Goal: Find specific page/section: Find specific page/section

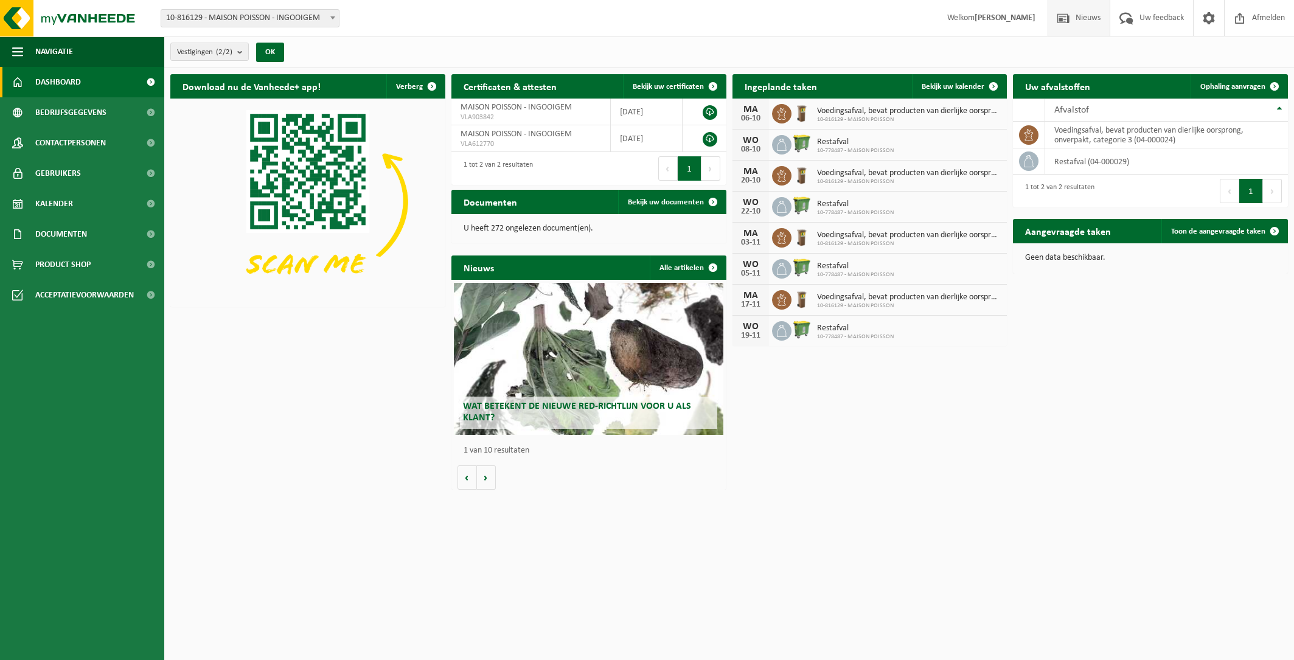
click at [1088, 19] on span "Nieuws" at bounding box center [1087, 18] width 31 height 36
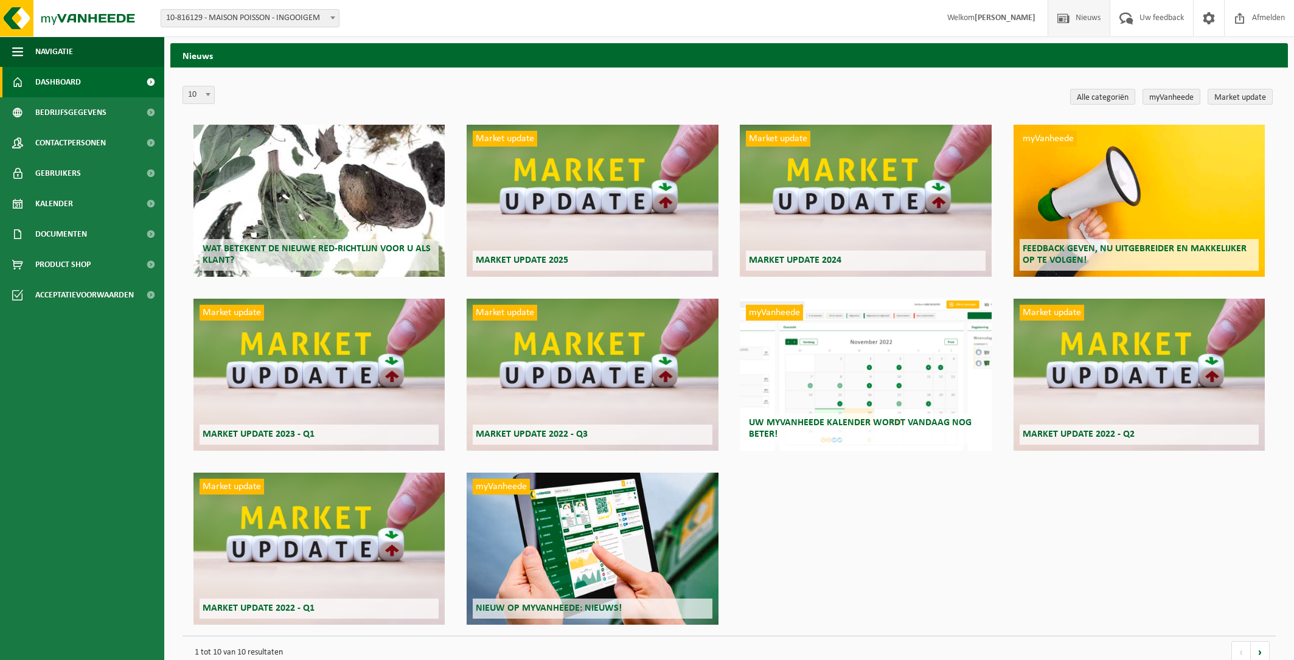
click at [74, 85] on span "Dashboard" at bounding box center [58, 82] width 46 height 30
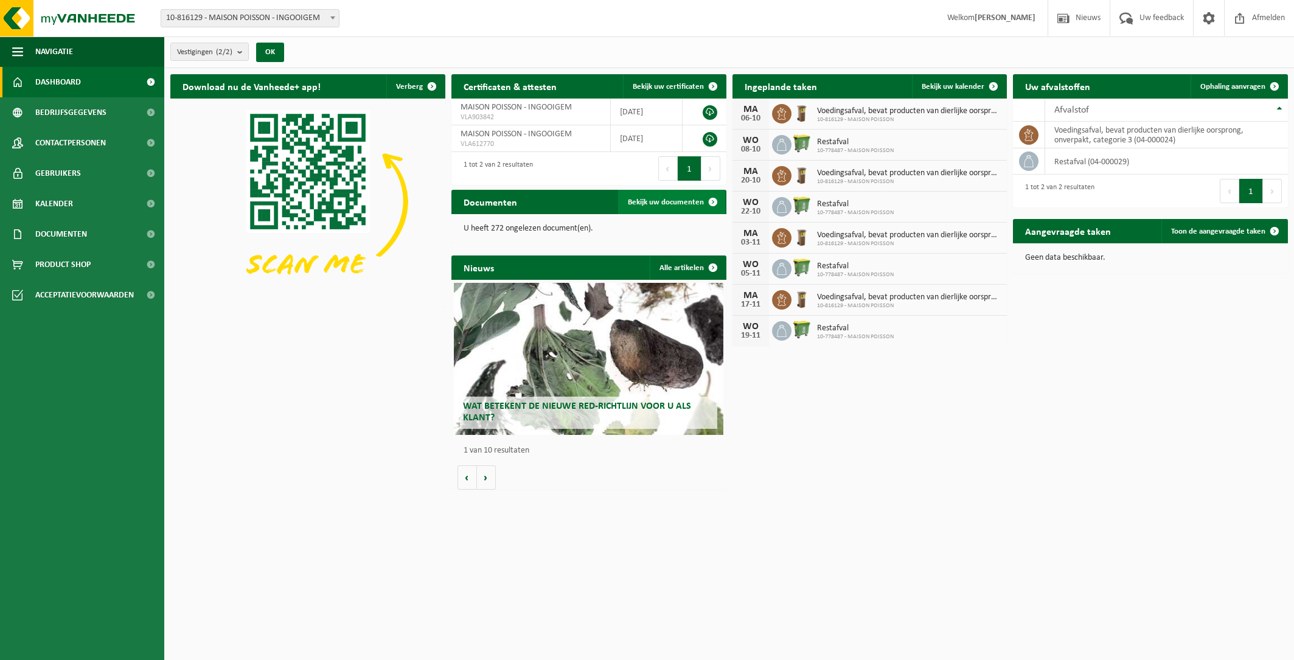
click at [662, 200] on span "Bekijk uw documenten" at bounding box center [666, 202] width 76 height 8
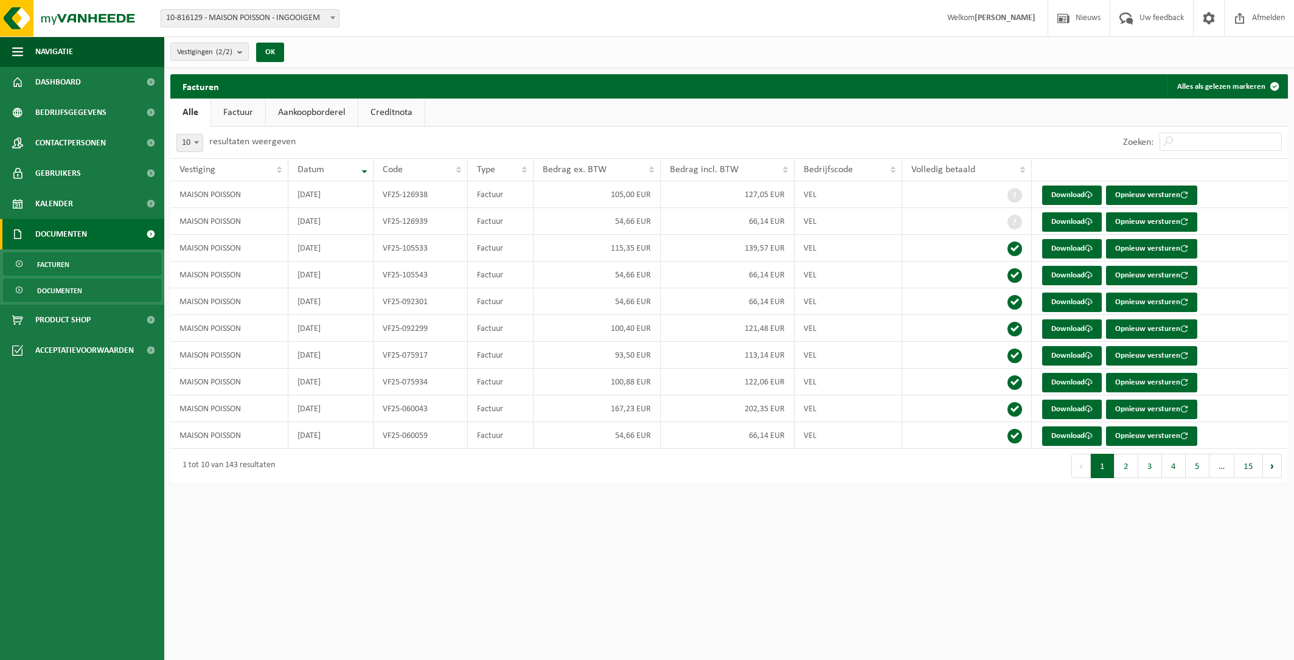
click at [50, 294] on span "Documenten" at bounding box center [59, 290] width 45 height 23
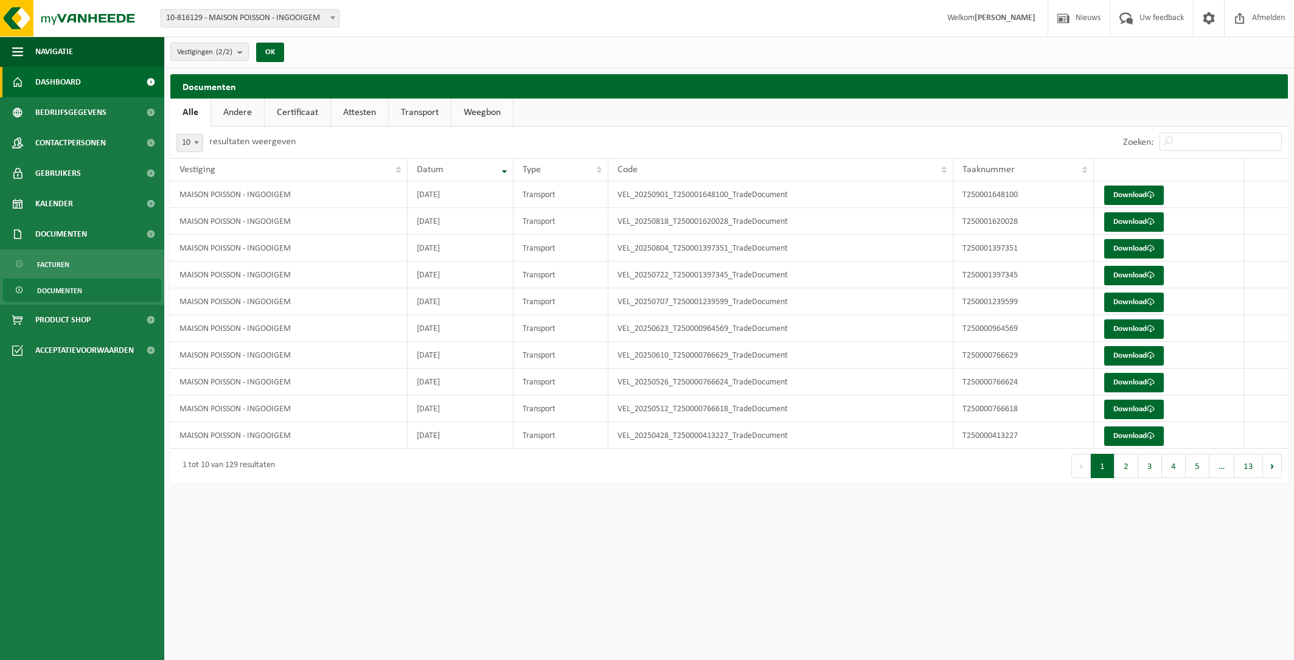
click at [69, 87] on span "Dashboard" at bounding box center [58, 82] width 46 height 30
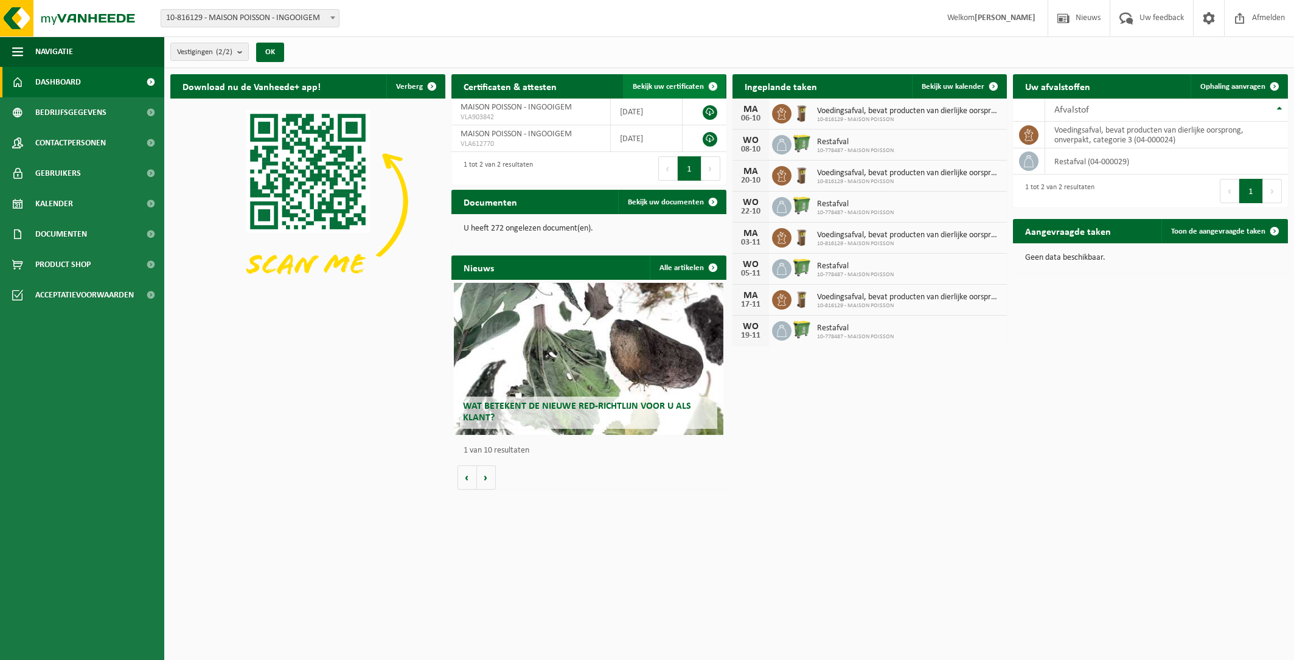
click at [691, 83] on span "Bekijk uw certificaten" at bounding box center [668, 87] width 71 height 8
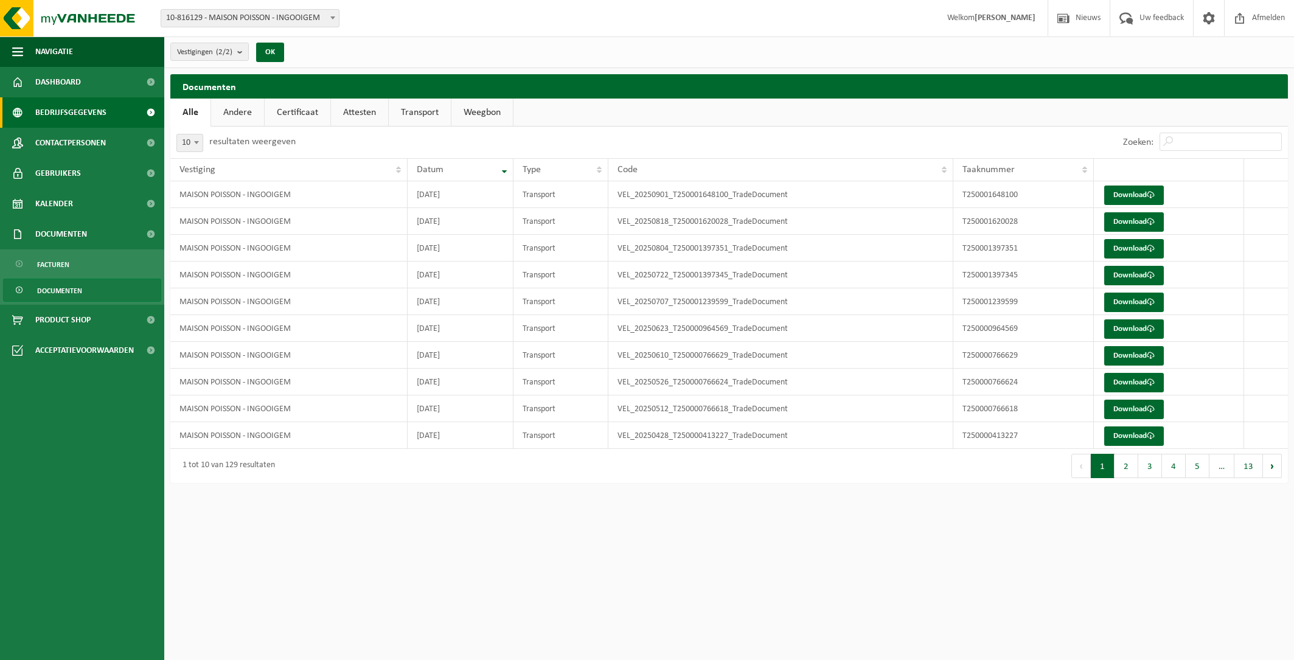
click at [89, 109] on span "Bedrijfsgegevens" at bounding box center [70, 112] width 71 height 30
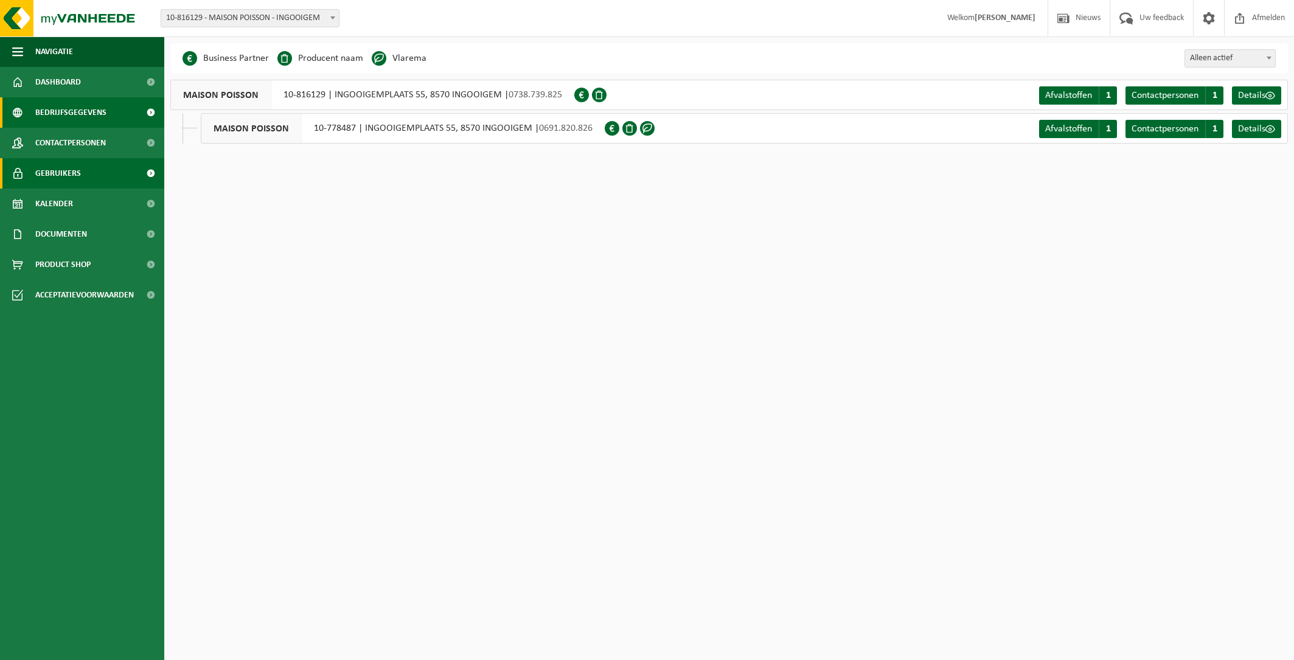
click at [77, 160] on span "Gebruikers" at bounding box center [58, 173] width 46 height 30
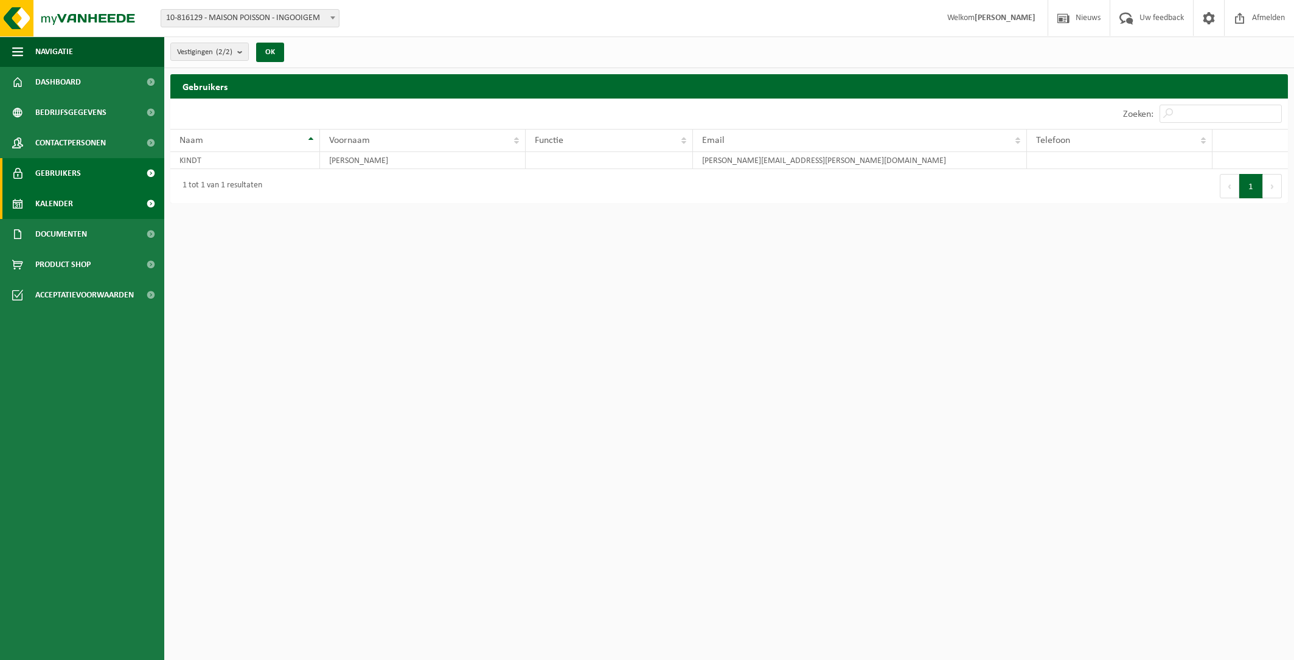
click at [83, 199] on link "Kalender" at bounding box center [82, 204] width 164 height 30
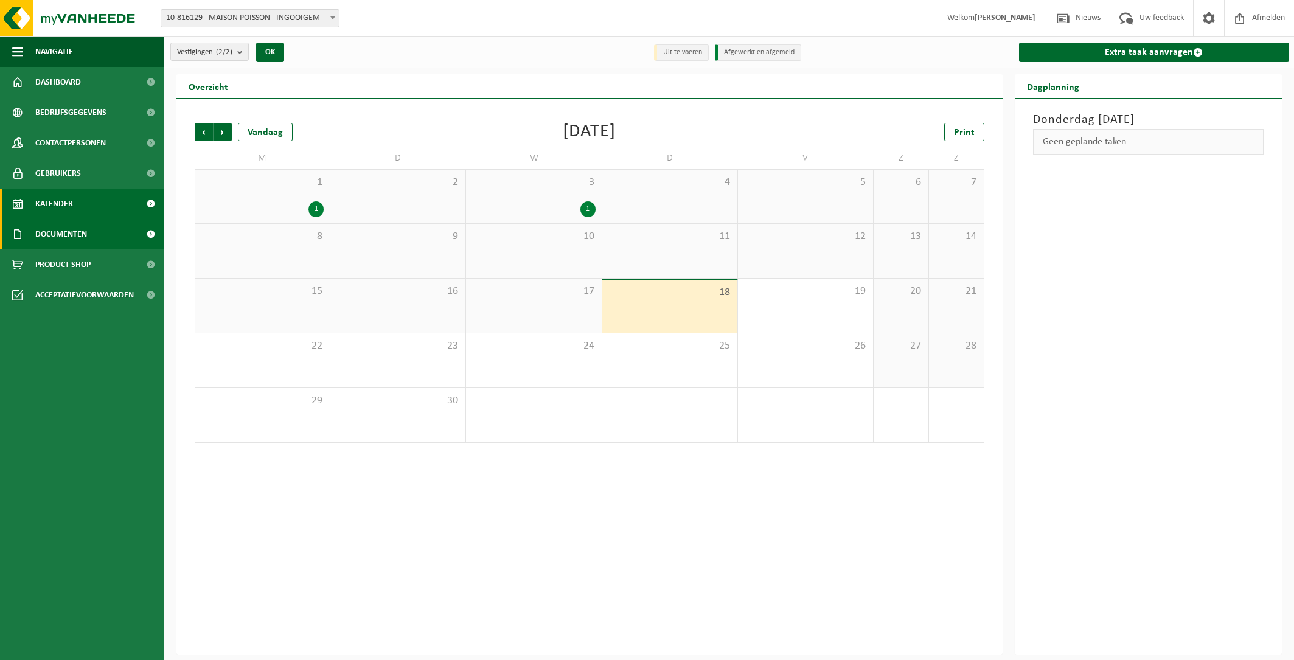
click at [90, 243] on link "Documenten" at bounding box center [82, 234] width 164 height 30
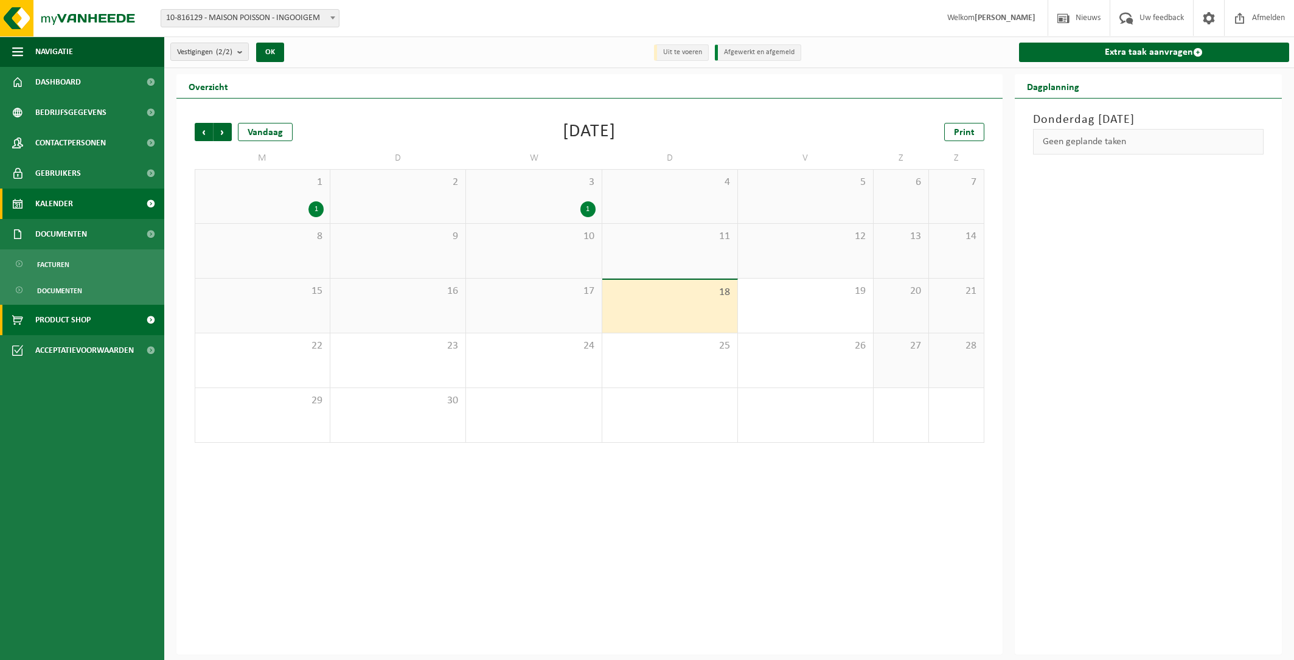
click at [79, 320] on span "Product Shop" at bounding box center [62, 320] width 55 height 30
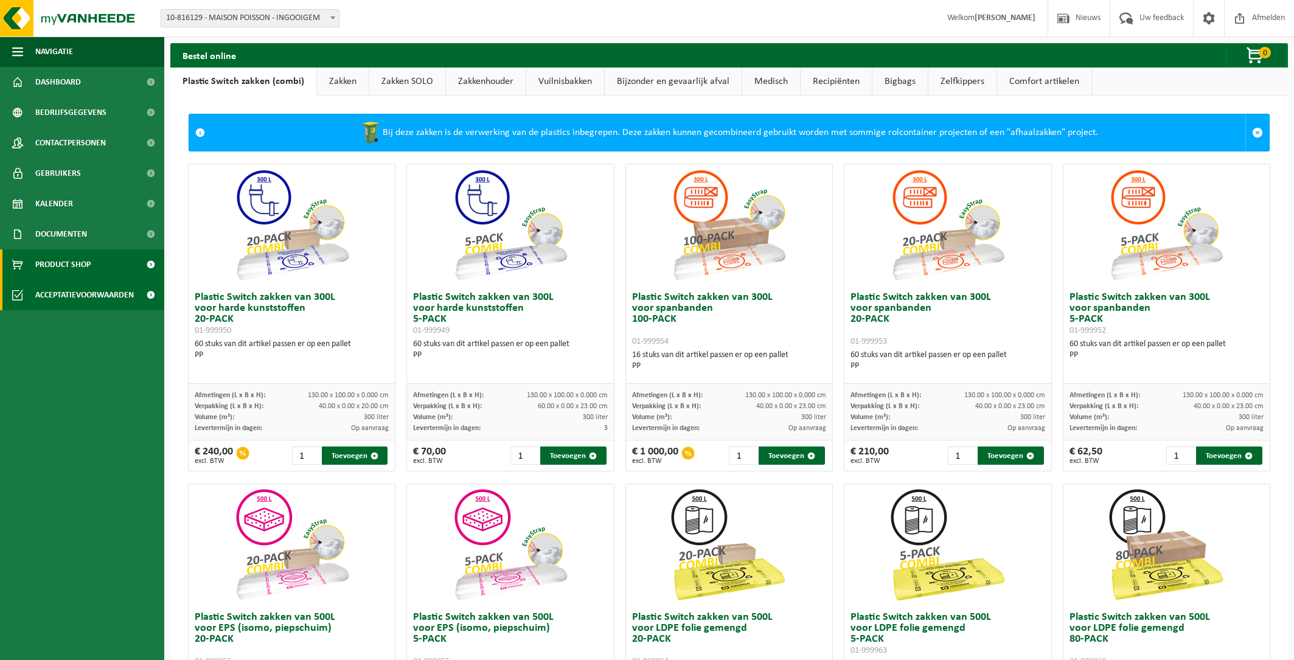
click at [100, 298] on span "Acceptatievoorwaarden" at bounding box center [84, 295] width 99 height 30
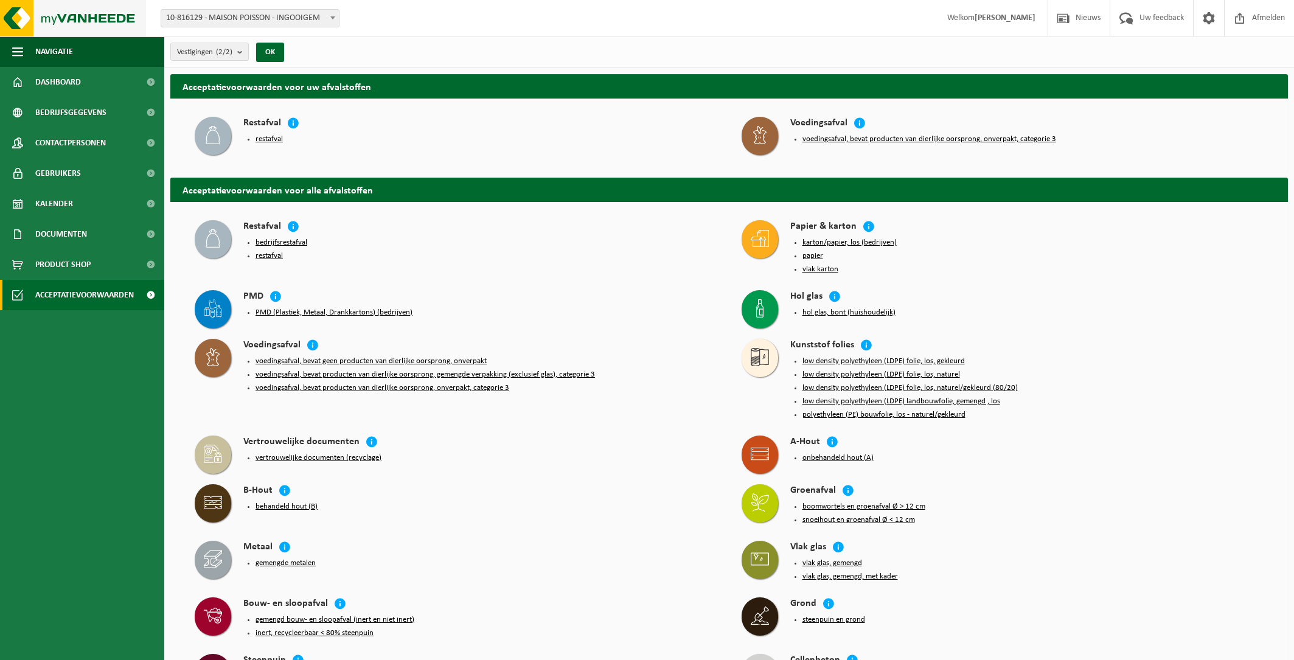
click at [64, 21] on img at bounding box center [73, 18] width 146 height 36
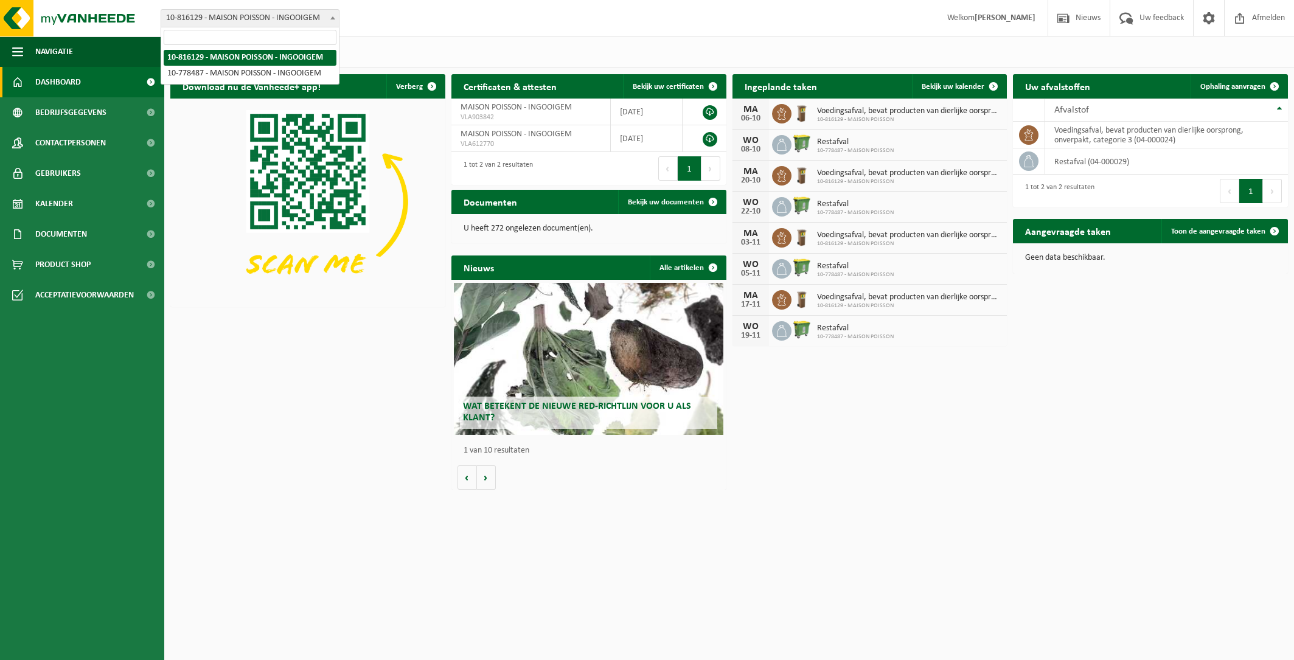
click at [337, 18] on span at bounding box center [333, 18] width 12 height 16
select select "24962"
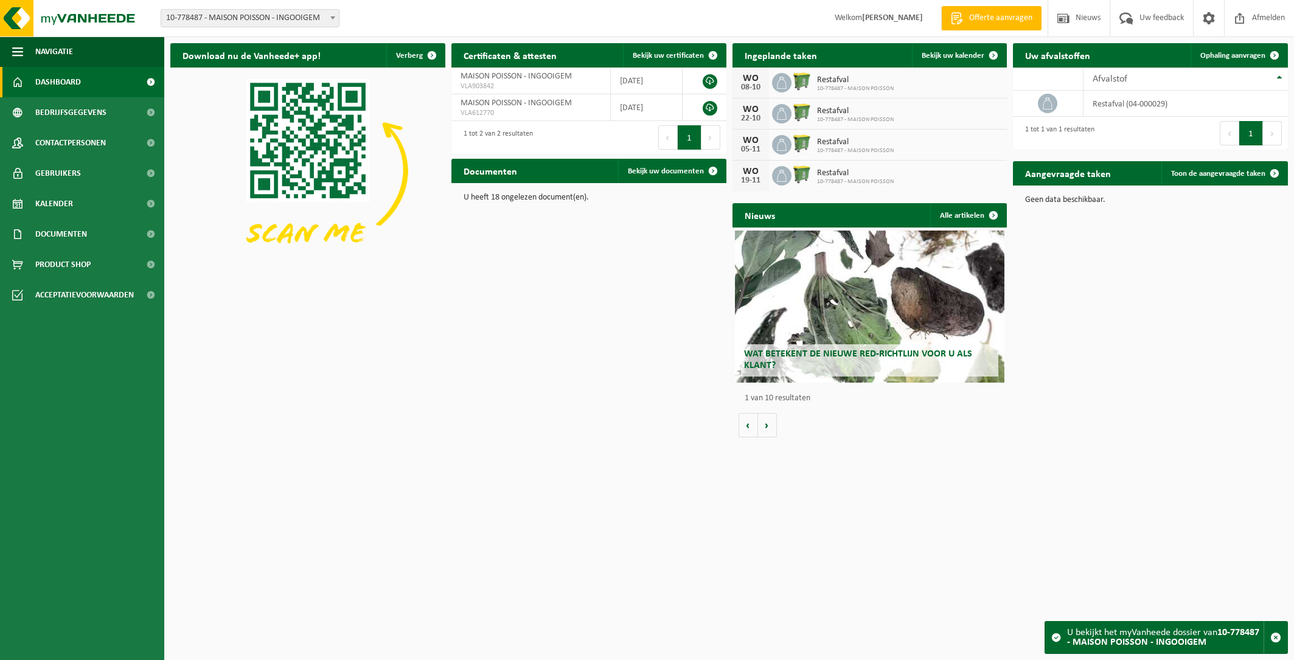
click at [1157, 637] on div "U bekijkt het myVanheede dossier van 10-778487 - MAISON POISSON - INGOOIGEM" at bounding box center [1165, 638] width 196 height 32
click at [1055, 639] on span at bounding box center [1056, 638] width 10 height 10
click at [651, 171] on span "Bekijk uw documenten" at bounding box center [666, 171] width 76 height 8
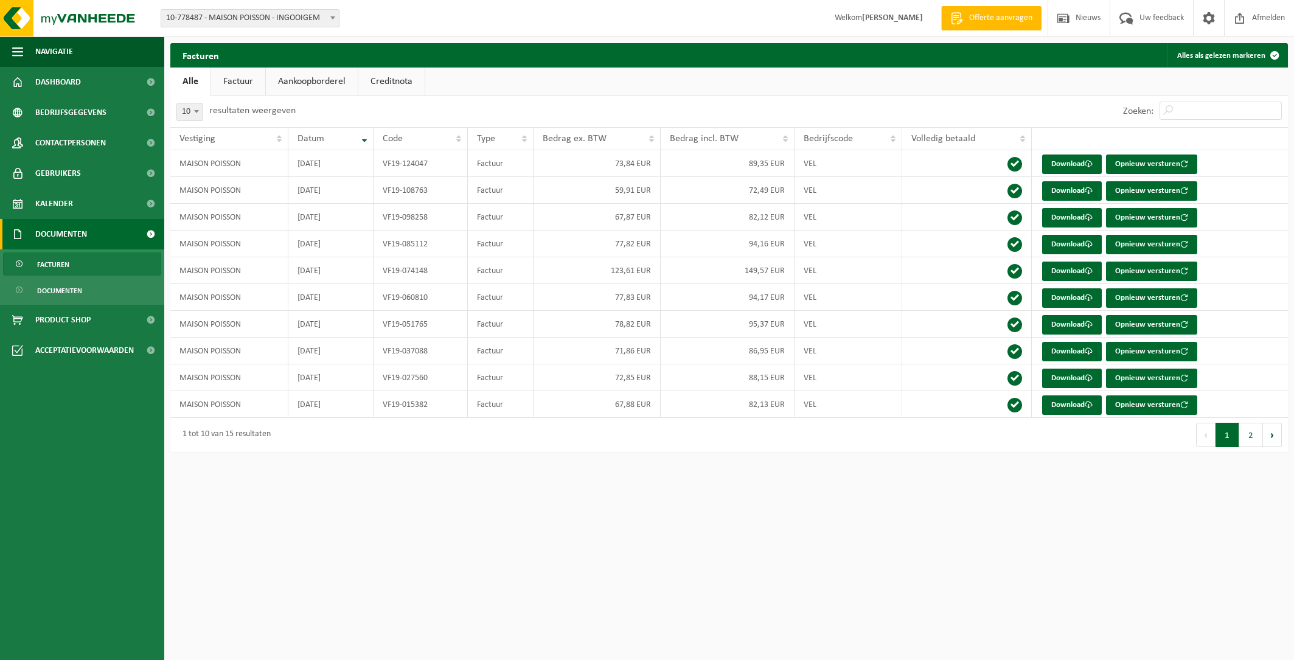
click at [256, 12] on span "10-778487 - MAISON POISSON - INGOOIGEM" at bounding box center [250, 18] width 178 height 17
select select "98670"
